Goal: Check status: Check status

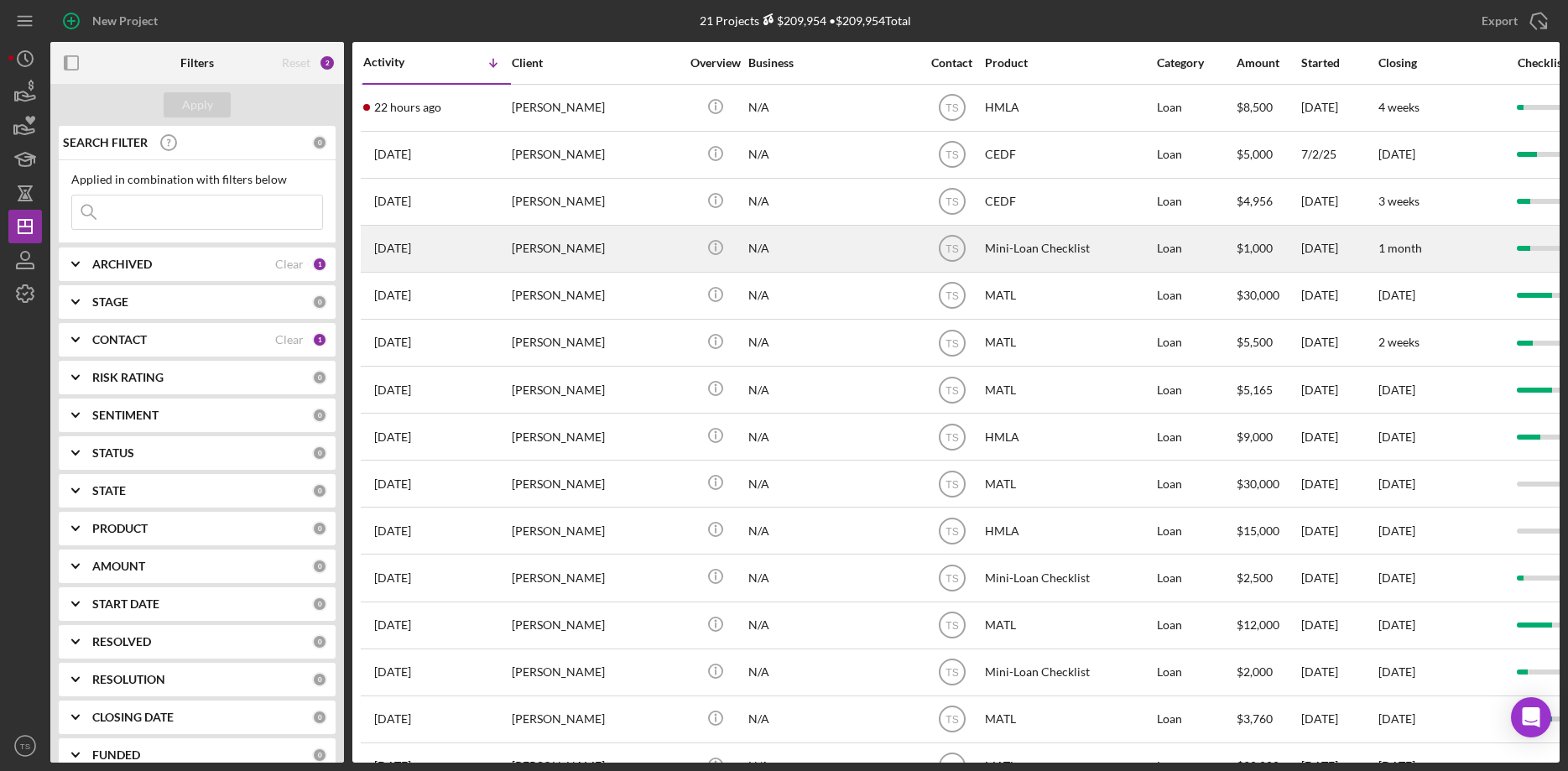
click at [556, 245] on div "[PERSON_NAME]" at bounding box center [595, 248] width 168 height 45
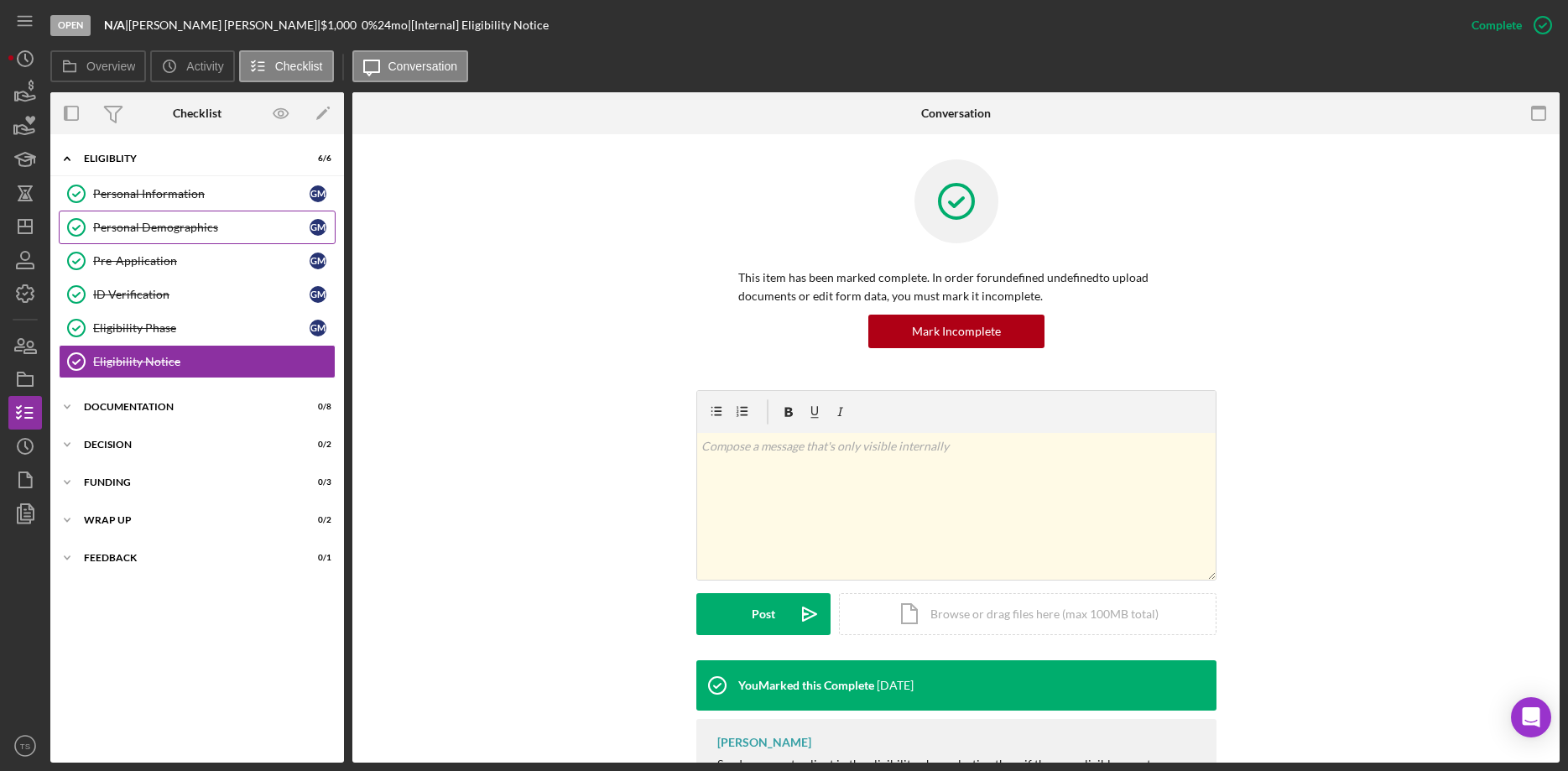
click at [184, 232] on div "Personal Demographics" at bounding box center [202, 228] width 217 height 14
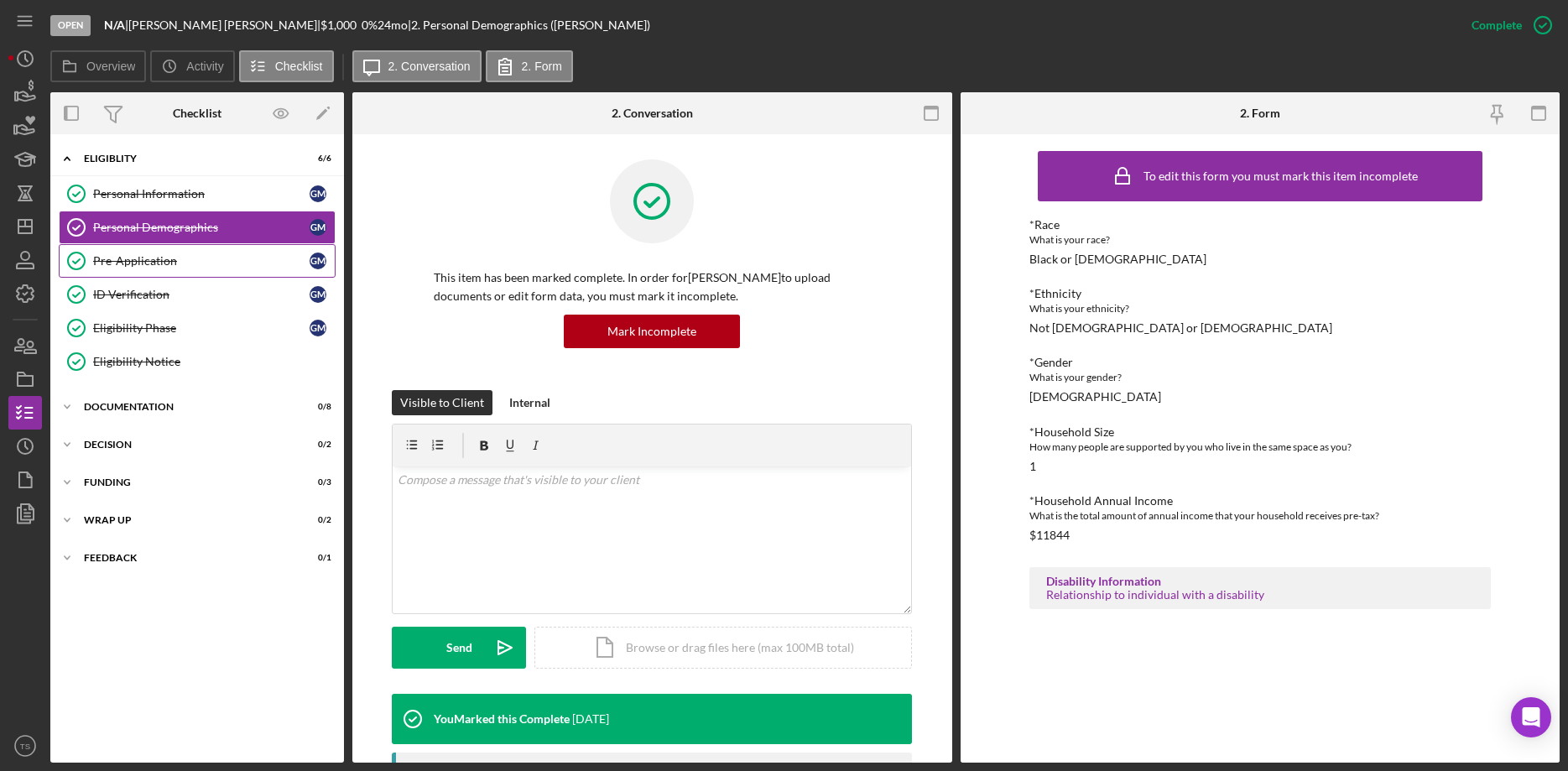
click at [136, 262] on div "Pre-Application" at bounding box center [202, 261] width 217 height 14
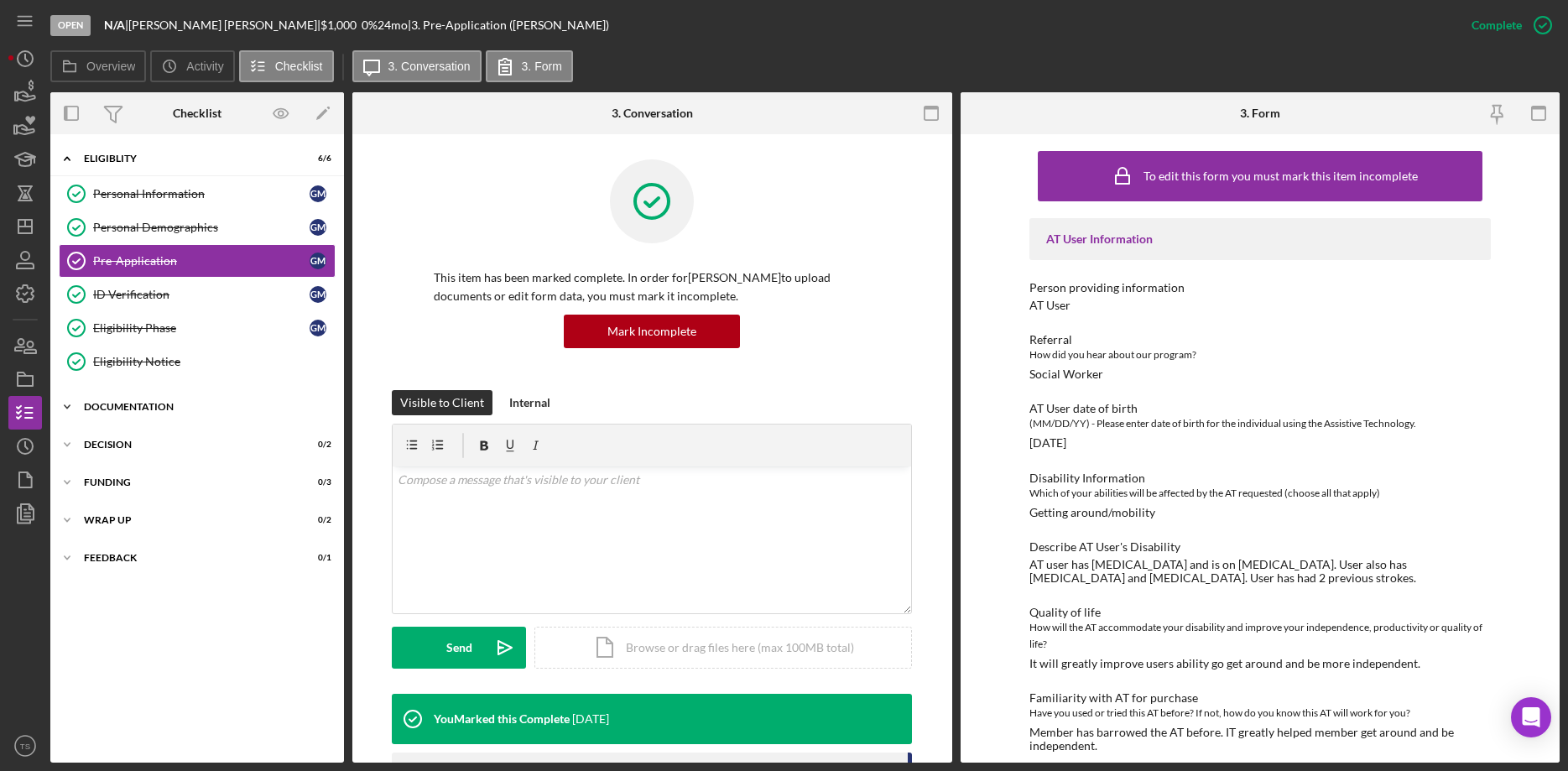
click at [121, 411] on div "Documentation" at bounding box center [203, 406] width 239 height 10
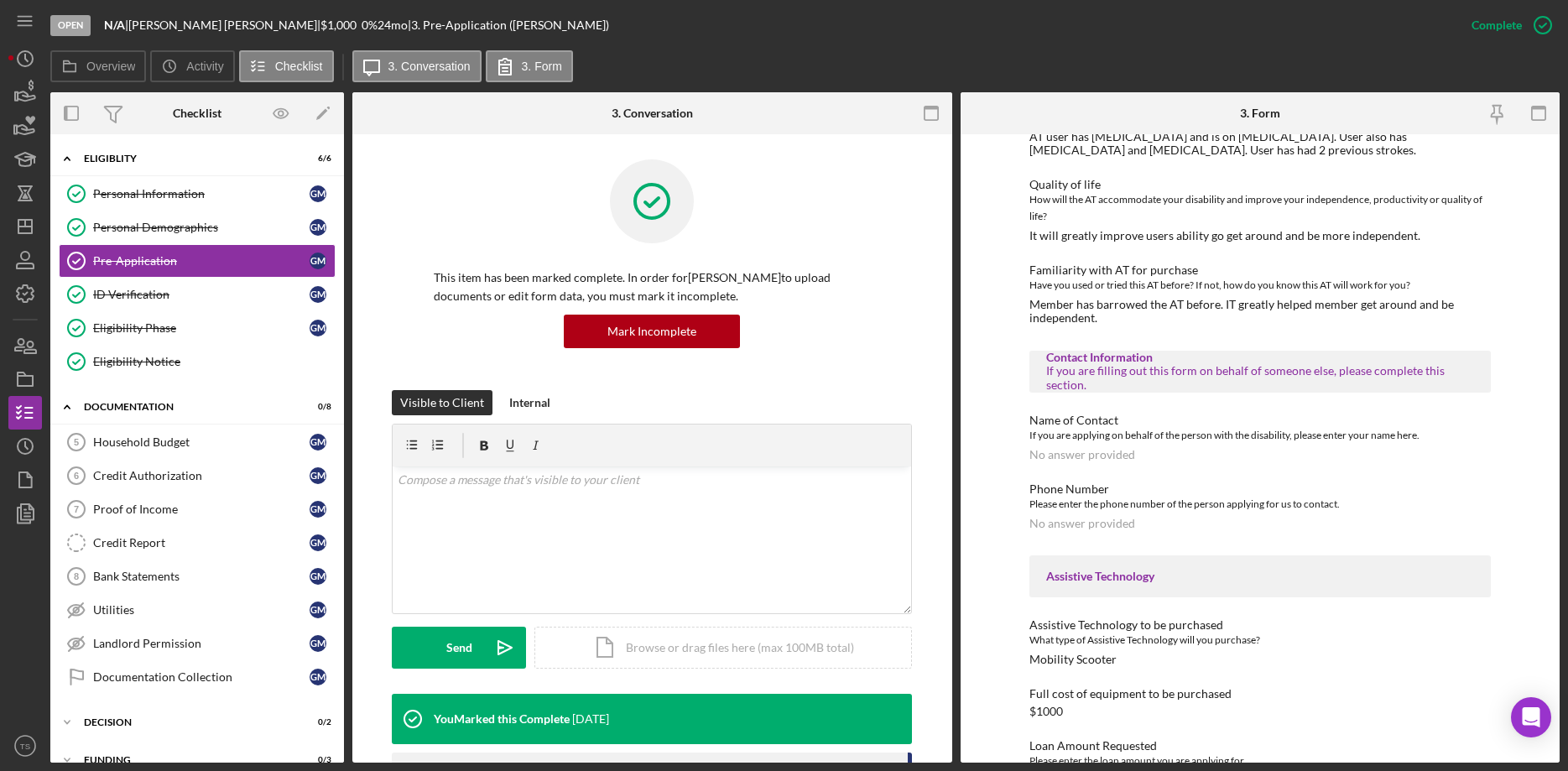
scroll to position [941, 0]
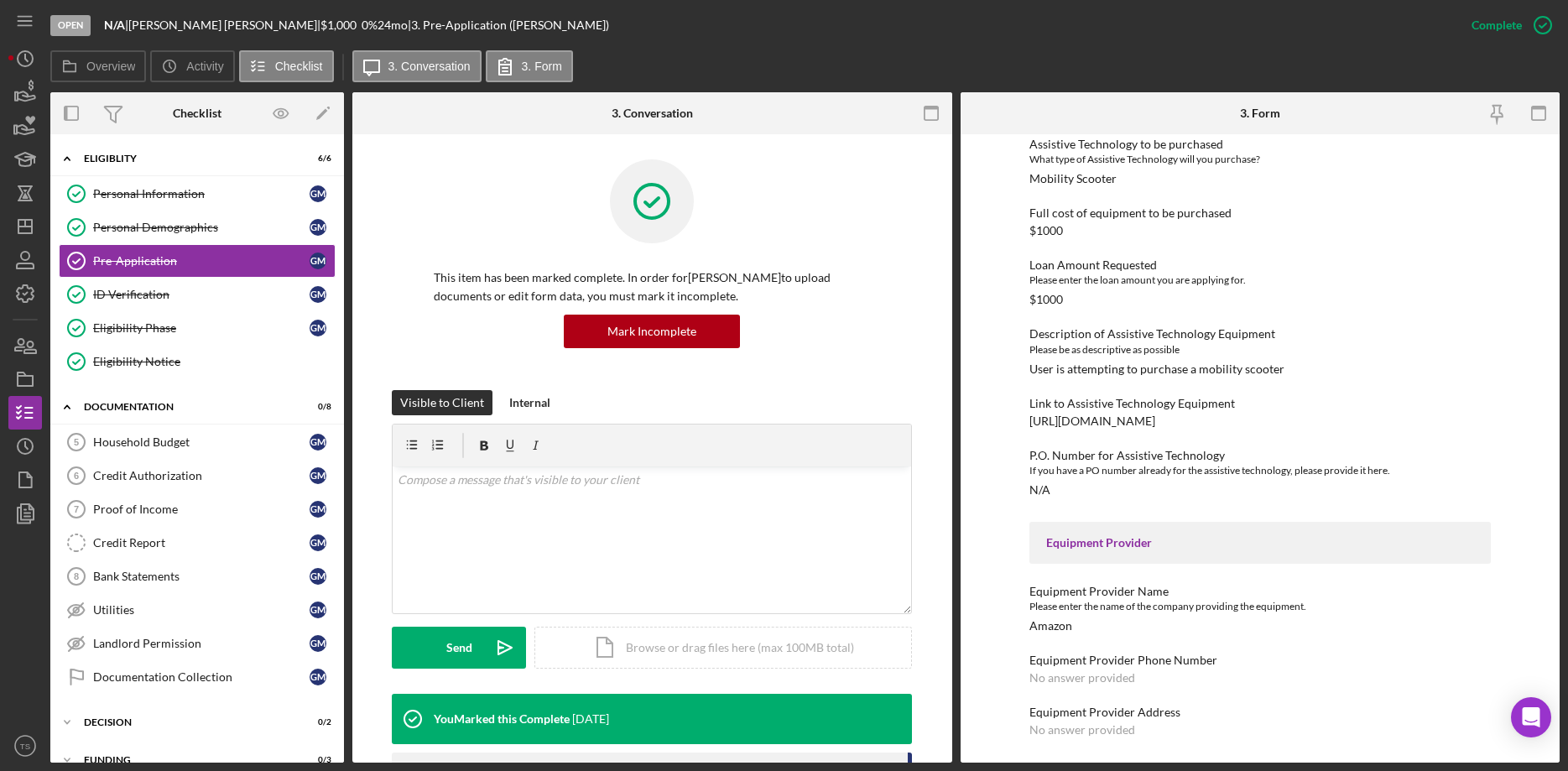
click at [1156, 428] on div "[URL][DOMAIN_NAME]" at bounding box center [1092, 421] width 126 height 14
click at [116, 441] on div "Household Budget" at bounding box center [202, 442] width 217 height 14
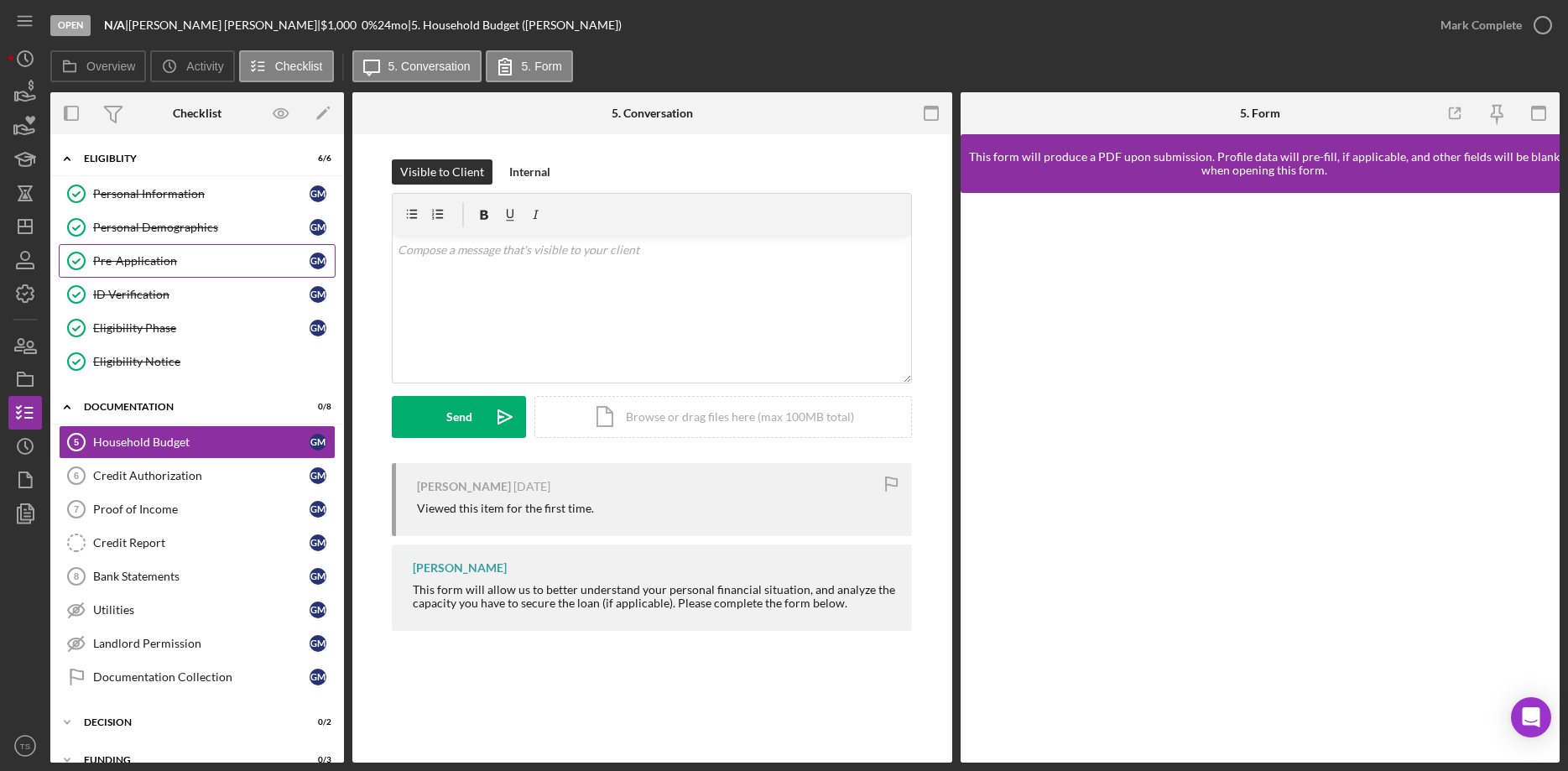
click at [164, 264] on div "Pre-Application" at bounding box center [202, 261] width 217 height 14
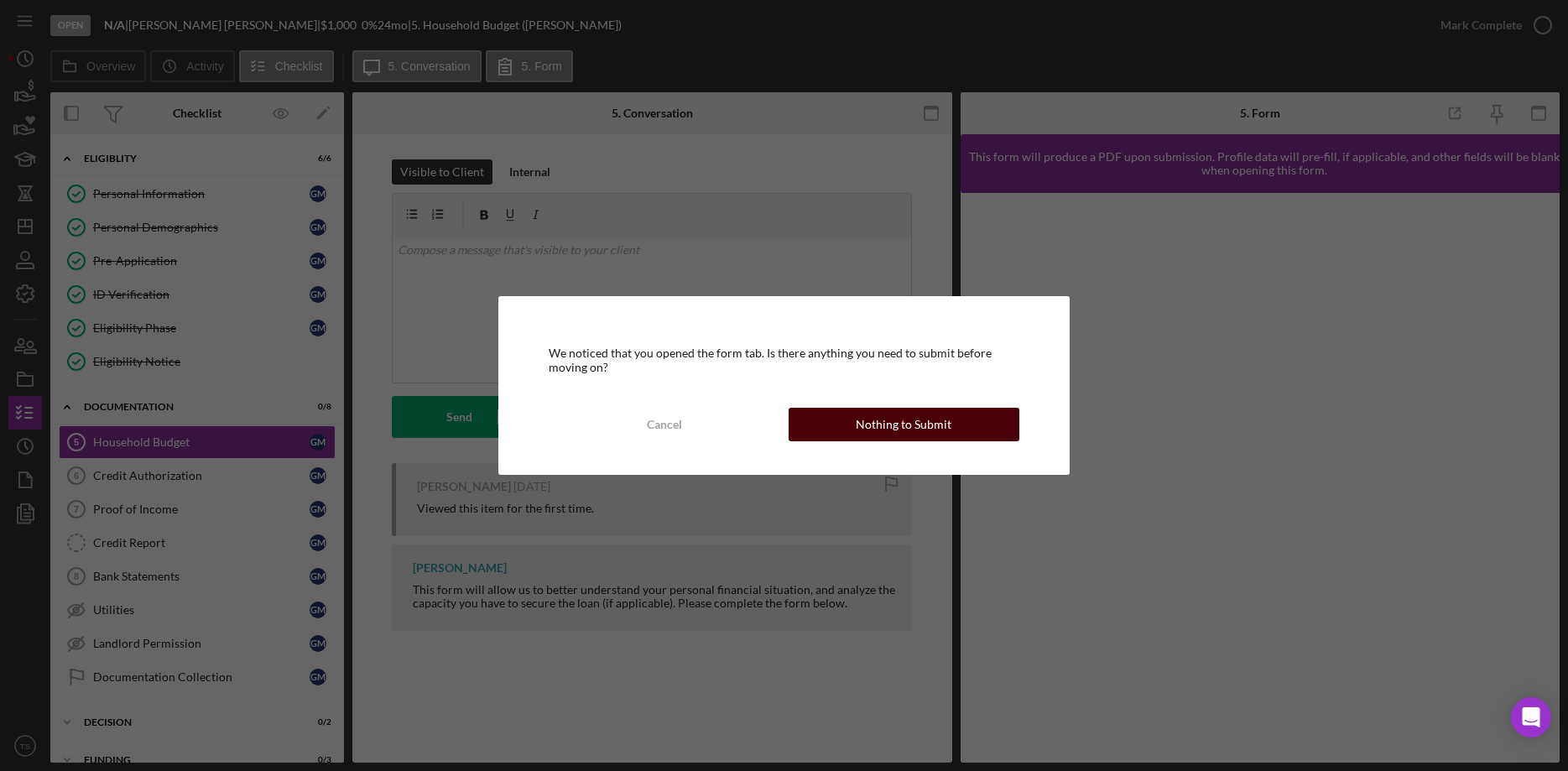
click at [875, 432] on div "Nothing to Submit" at bounding box center [903, 424] width 95 height 34
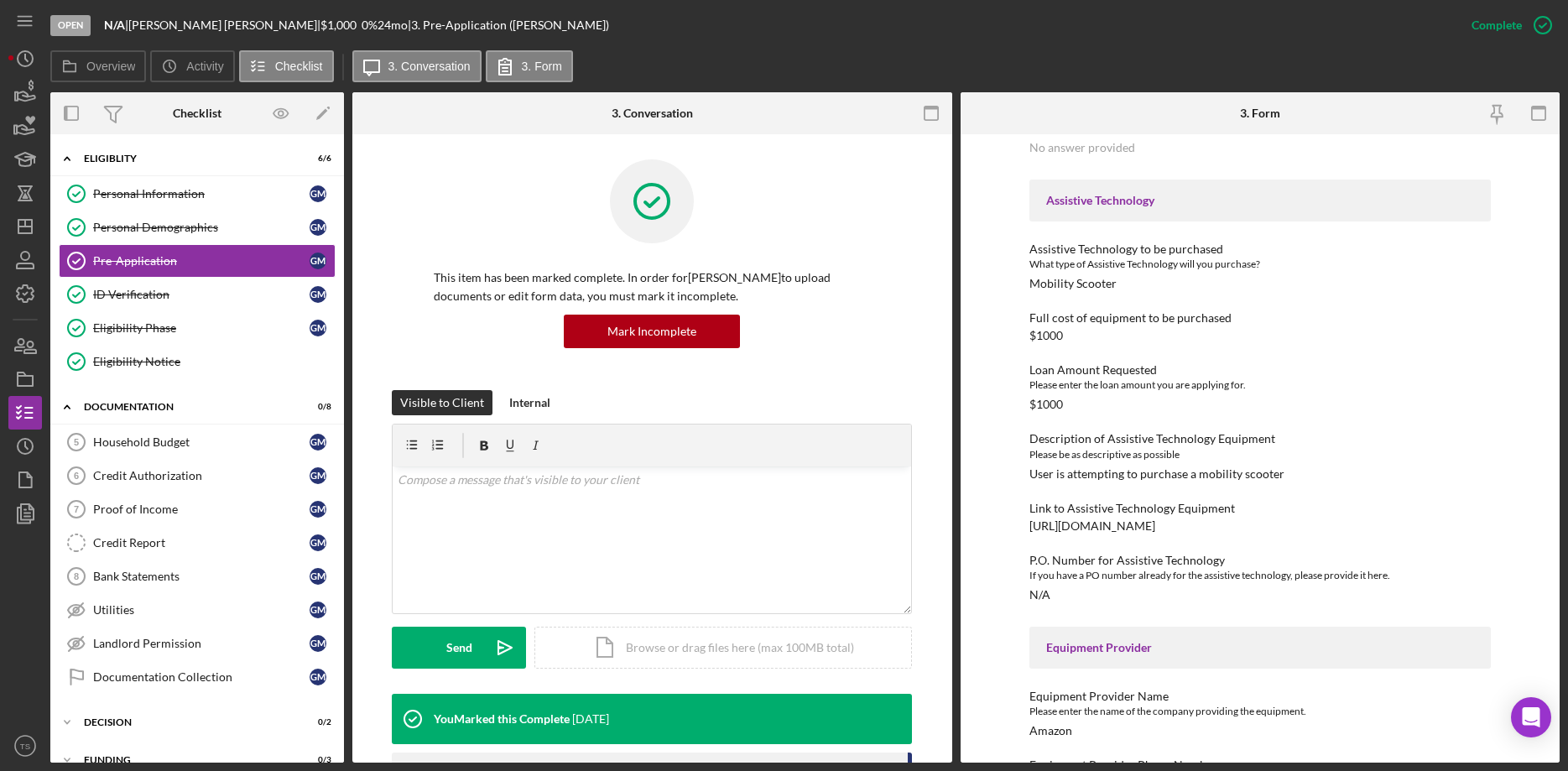
scroll to position [855, 0]
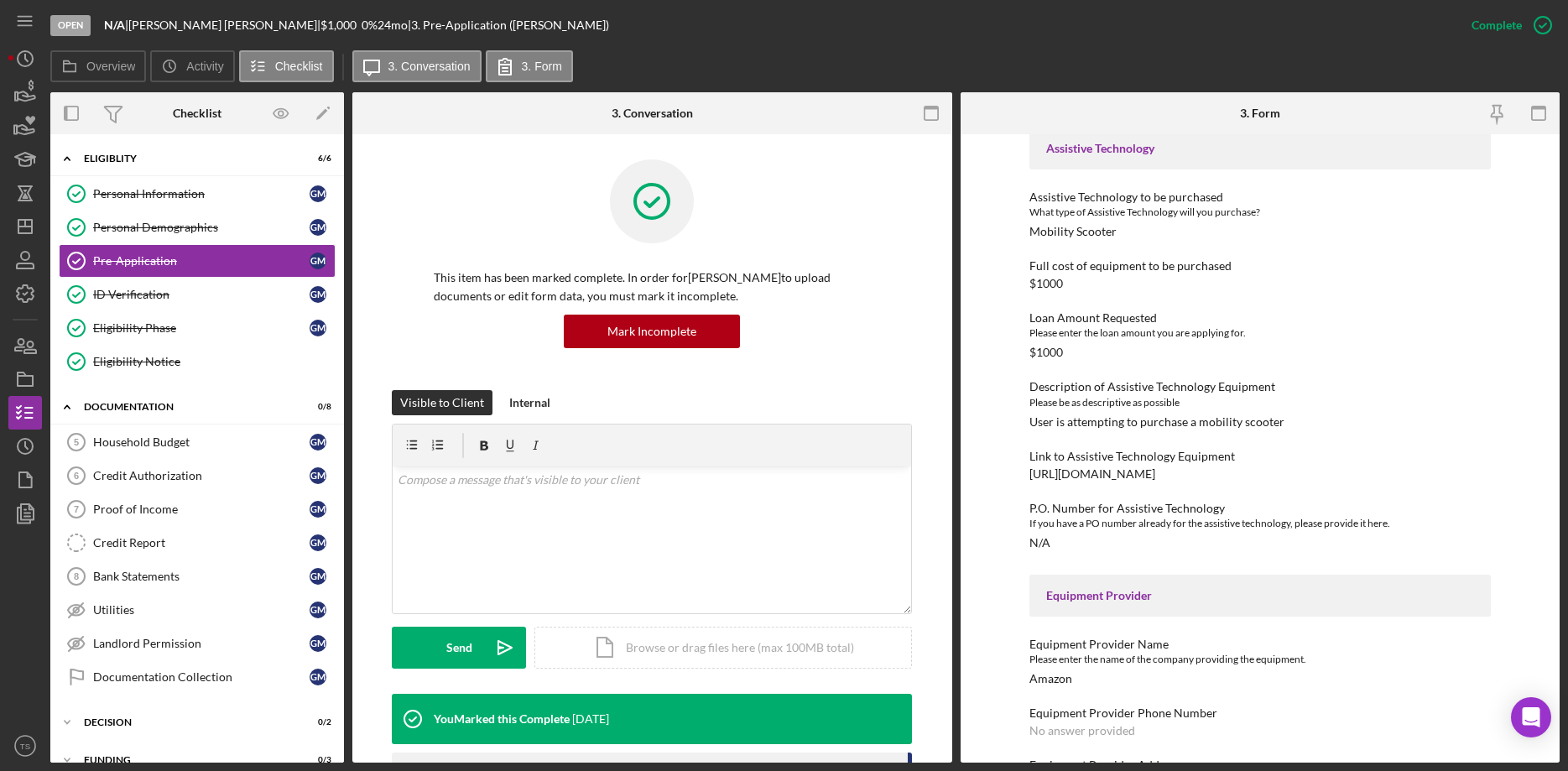
drag, startPoint x: 1096, startPoint y: 622, endPoint x: 1016, endPoint y: 471, distance: 170.9
click at [1016, 471] on div "To edit this form you must mark this item incomplete AT User Information Person…" at bounding box center [1261, 448] width 600 height 628
